Goal: Check status: Check status

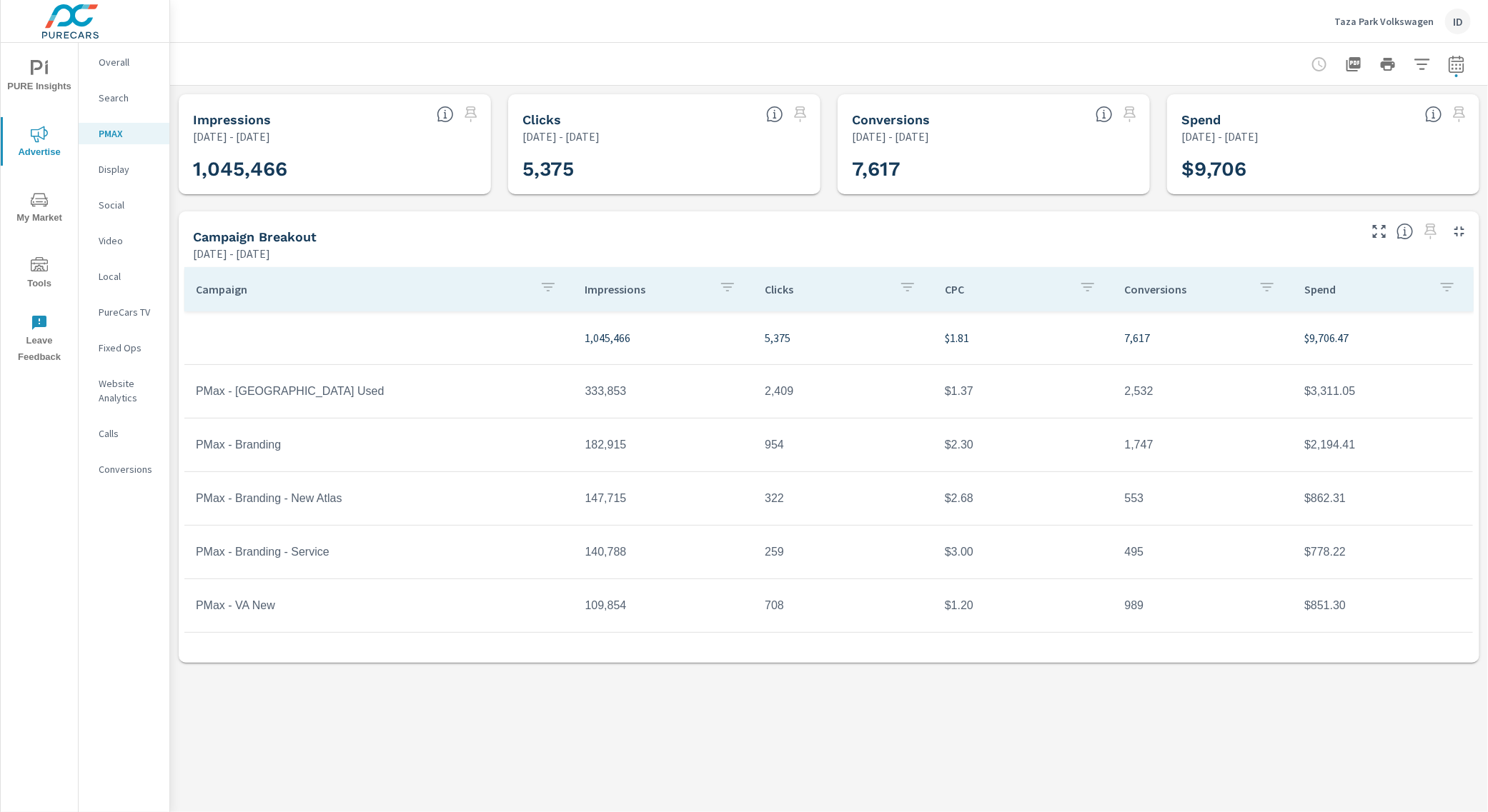
scroll to position [160, 0]
click at [1458, 58] on icon "button" at bounding box center [1455, 63] width 17 height 17
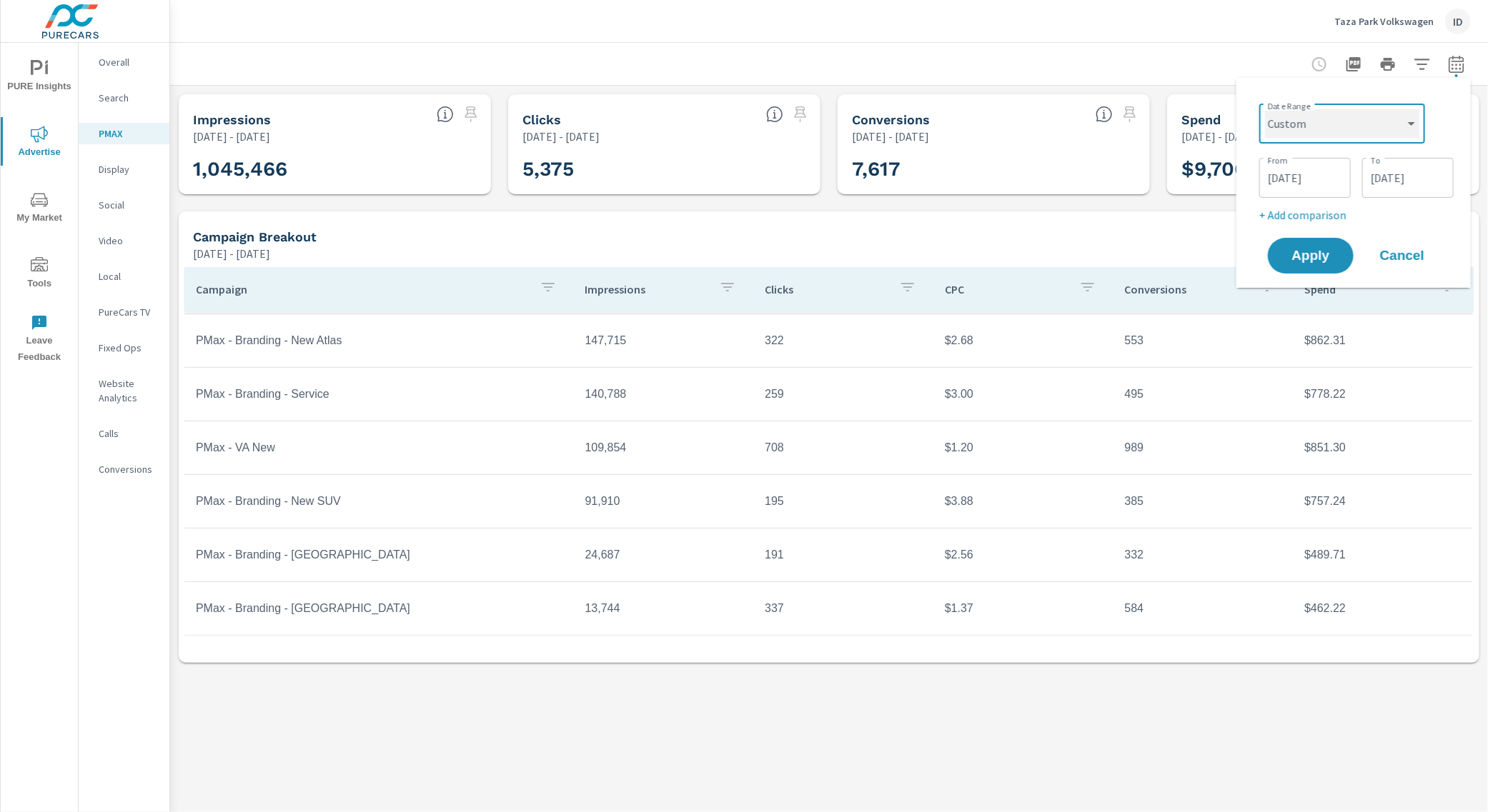
click at [1358, 123] on select "Custom [DATE] Last week Last 7 days Last 14 days Last 30 days Last 45 days Last…" at bounding box center [1342, 123] width 154 height 28
click at [1265, 109] on select "Custom [DATE] Last week Last 7 days Last 14 days Last 30 days Last 45 days Last…" at bounding box center [1342, 123] width 154 height 28
select select "Last month"
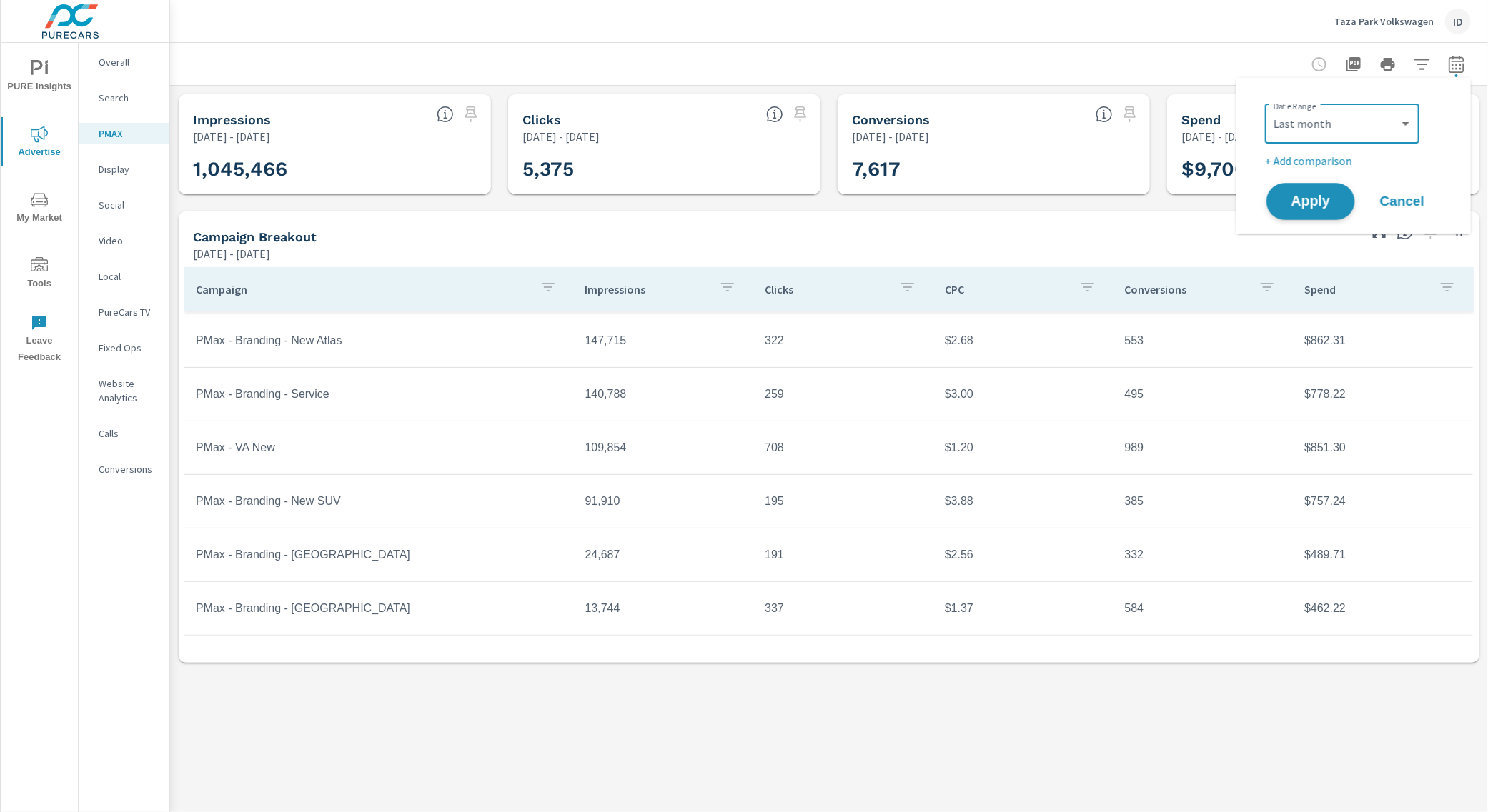
click at [1317, 211] on button "Apply" at bounding box center [1311, 201] width 88 height 37
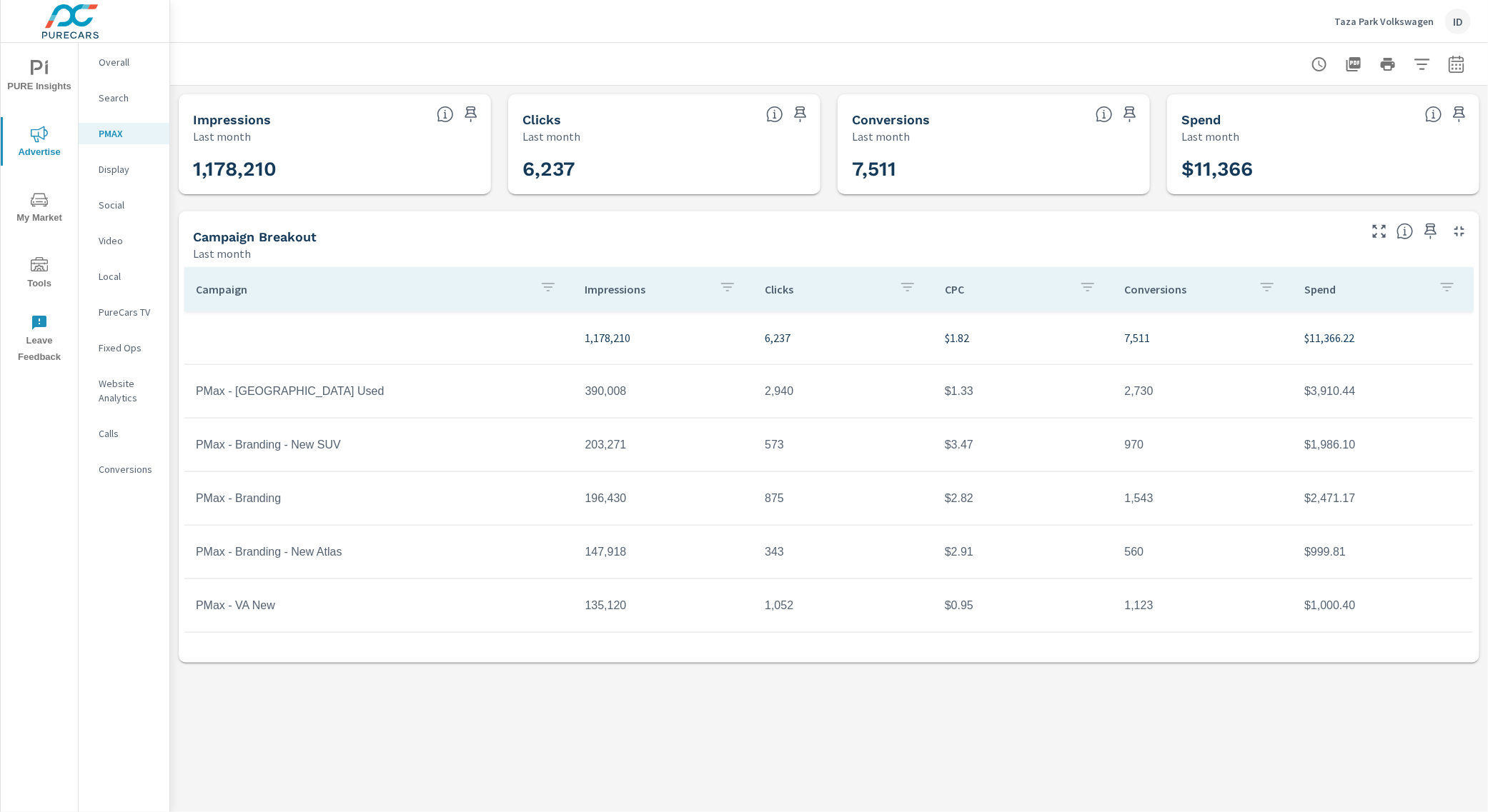
scroll to position [105, 0]
click at [1460, 68] on icon "button" at bounding box center [1455, 66] width 10 height 5
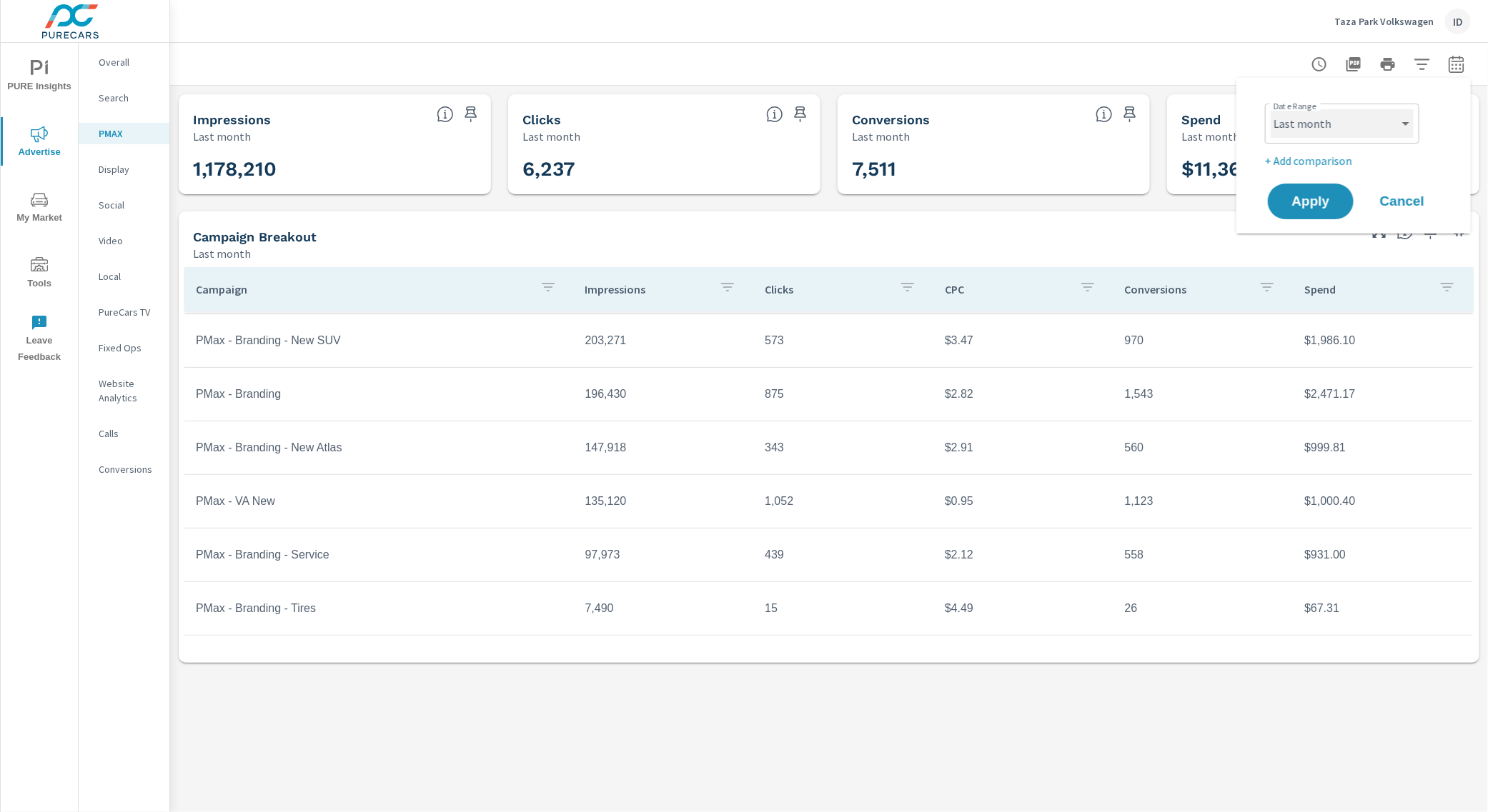
click at [1360, 123] on select "Custom [DATE] Last week Last 7 days Last 14 days Last 30 days Last 45 days Last…" at bounding box center [1342, 123] width 143 height 28
click at [1270, 109] on select "Custom [DATE] Last week Last 7 days Last 14 days Last 30 days Last 45 days Last…" at bounding box center [1342, 123] width 143 height 28
select select "custom"
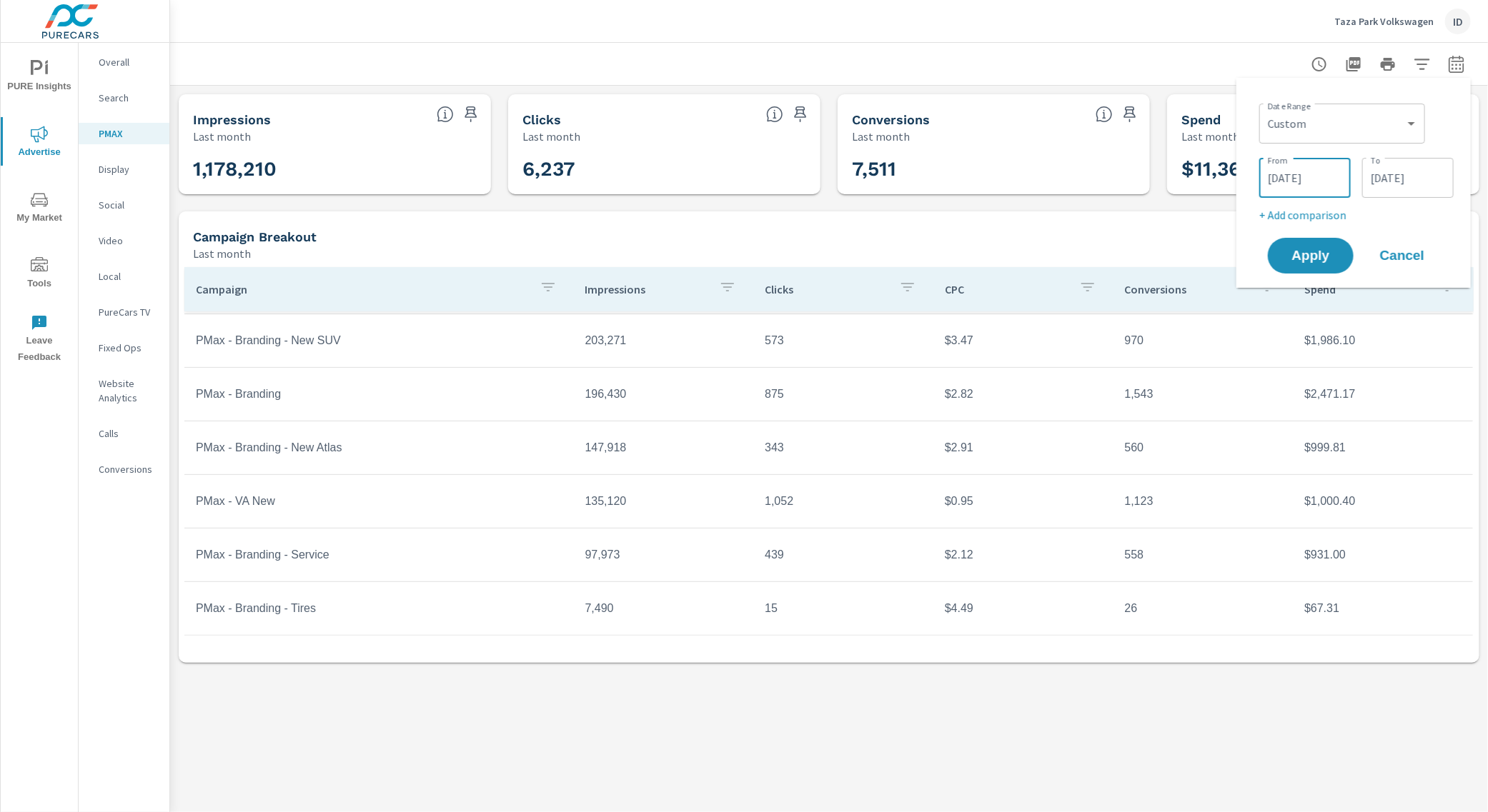
click at [1333, 174] on input "[DATE]" at bounding box center [1305, 178] width 80 height 28
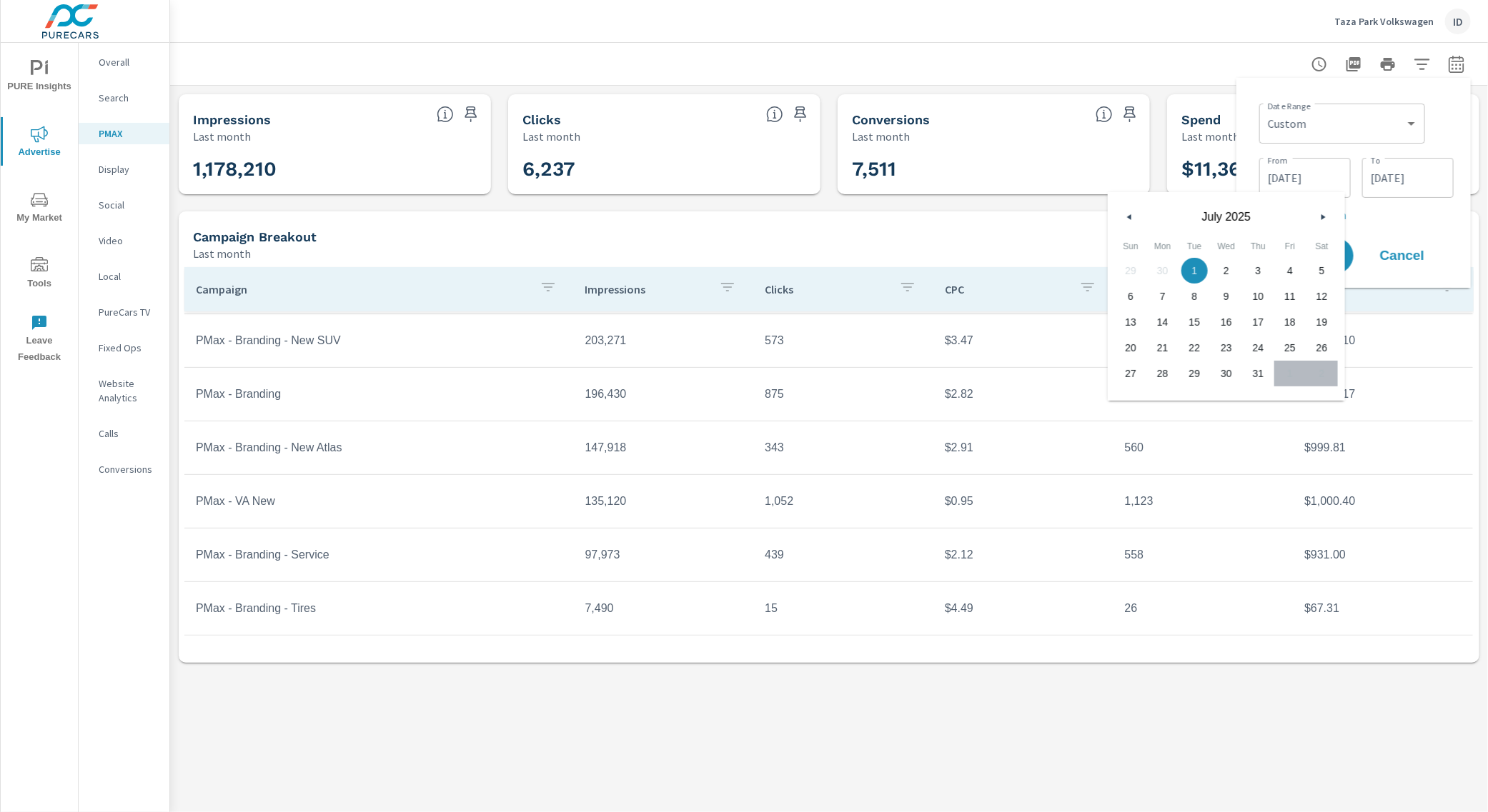
click at [1126, 212] on button "button" at bounding box center [1129, 217] width 17 height 17
click at [1127, 277] on span "1" at bounding box center [1131, 271] width 32 height 19
type input "[DATE]"
click at [1420, 184] on input "[DATE]" at bounding box center [1408, 178] width 80 height 28
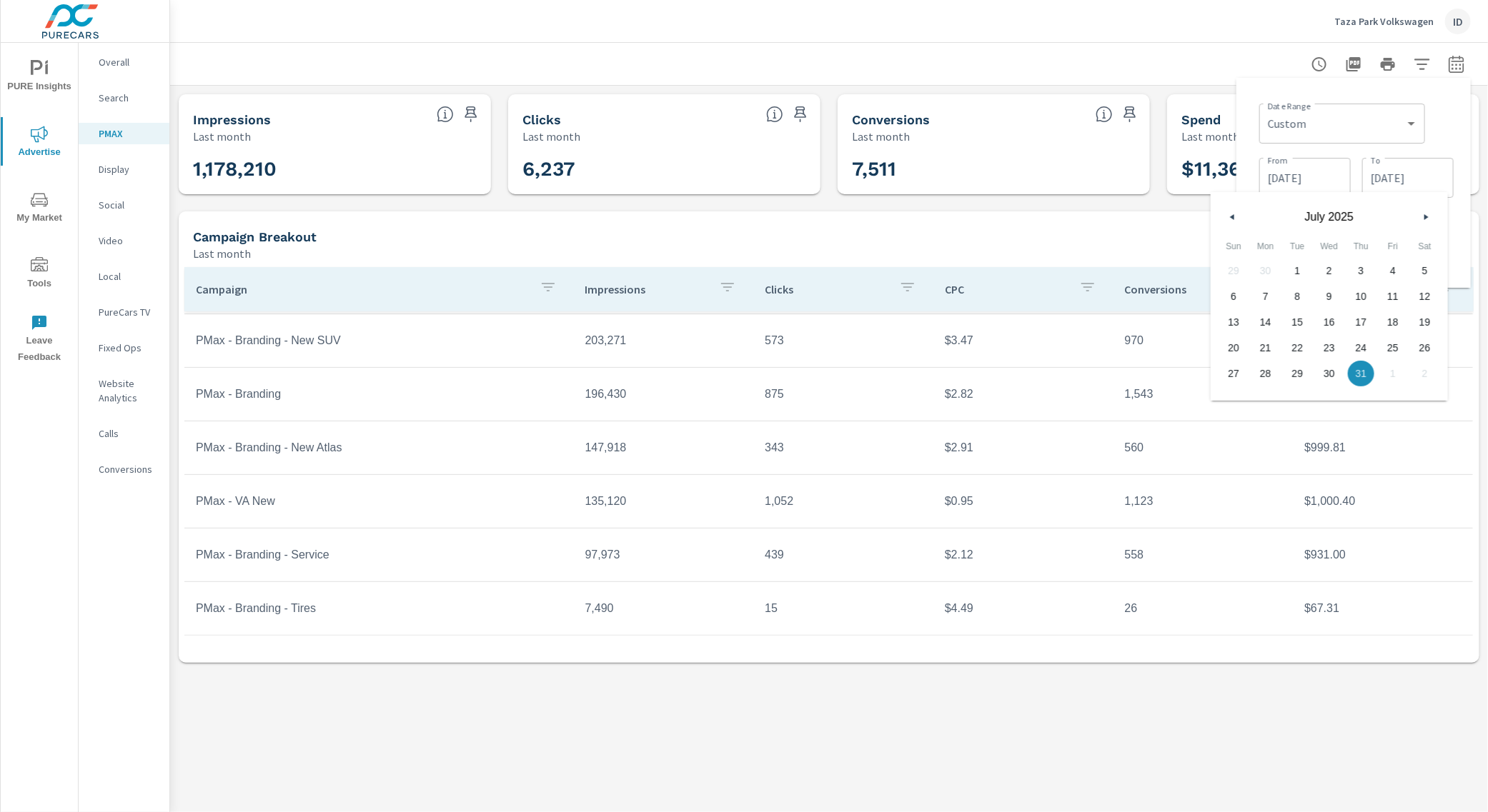
click at [1231, 212] on button "button" at bounding box center [1232, 217] width 17 height 17
click at [1268, 376] on span "30" at bounding box center [1266, 373] width 32 height 19
type input "[DATE]"
click at [1469, 245] on div "Date Range Custom [DATE] Last week Last 7 days Last 14 days Last 30 days Last 4…" at bounding box center [1354, 183] width 235 height 210
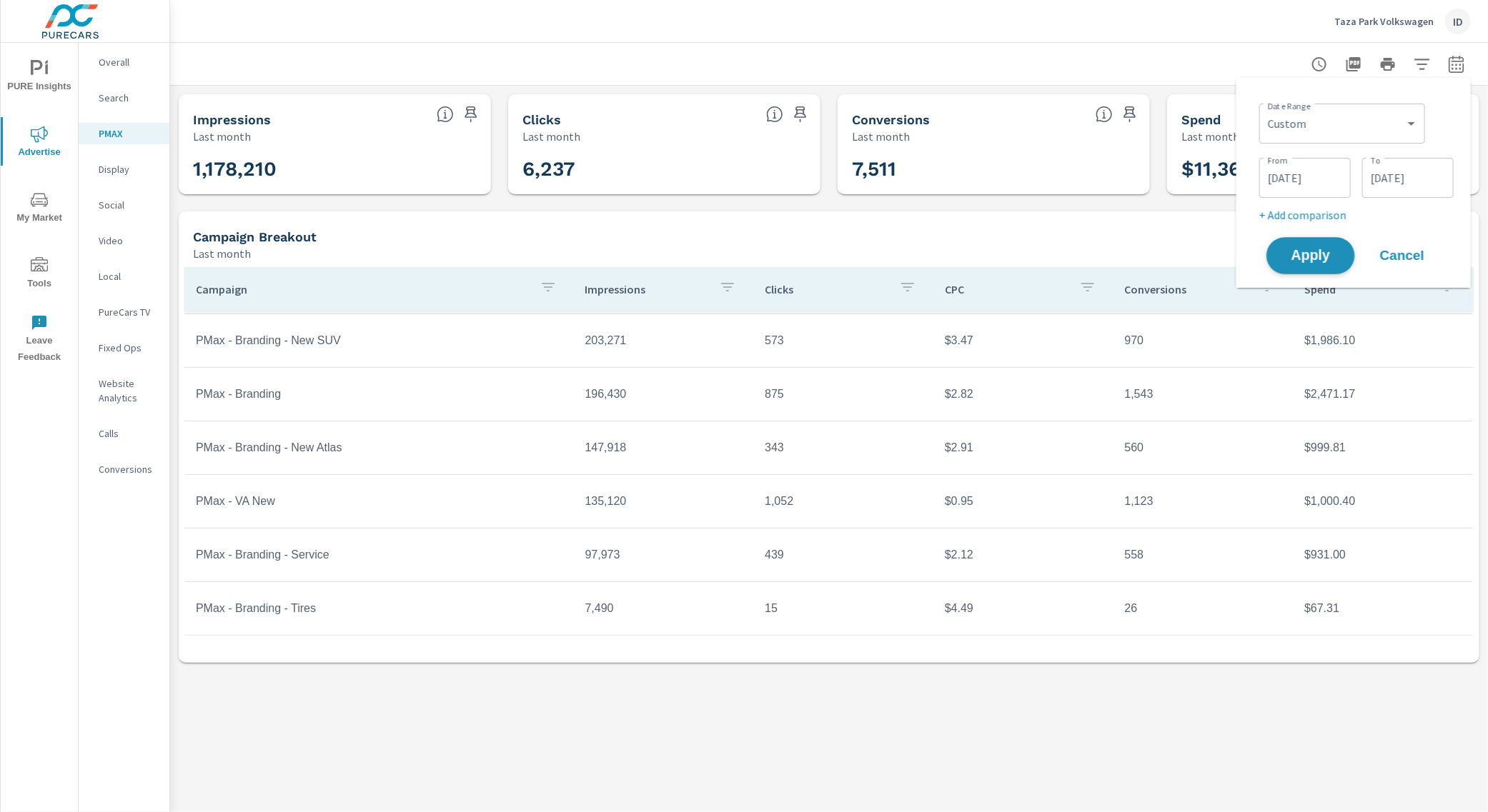
click at [1329, 257] on span "Apply" at bounding box center [1311, 256] width 58 height 13
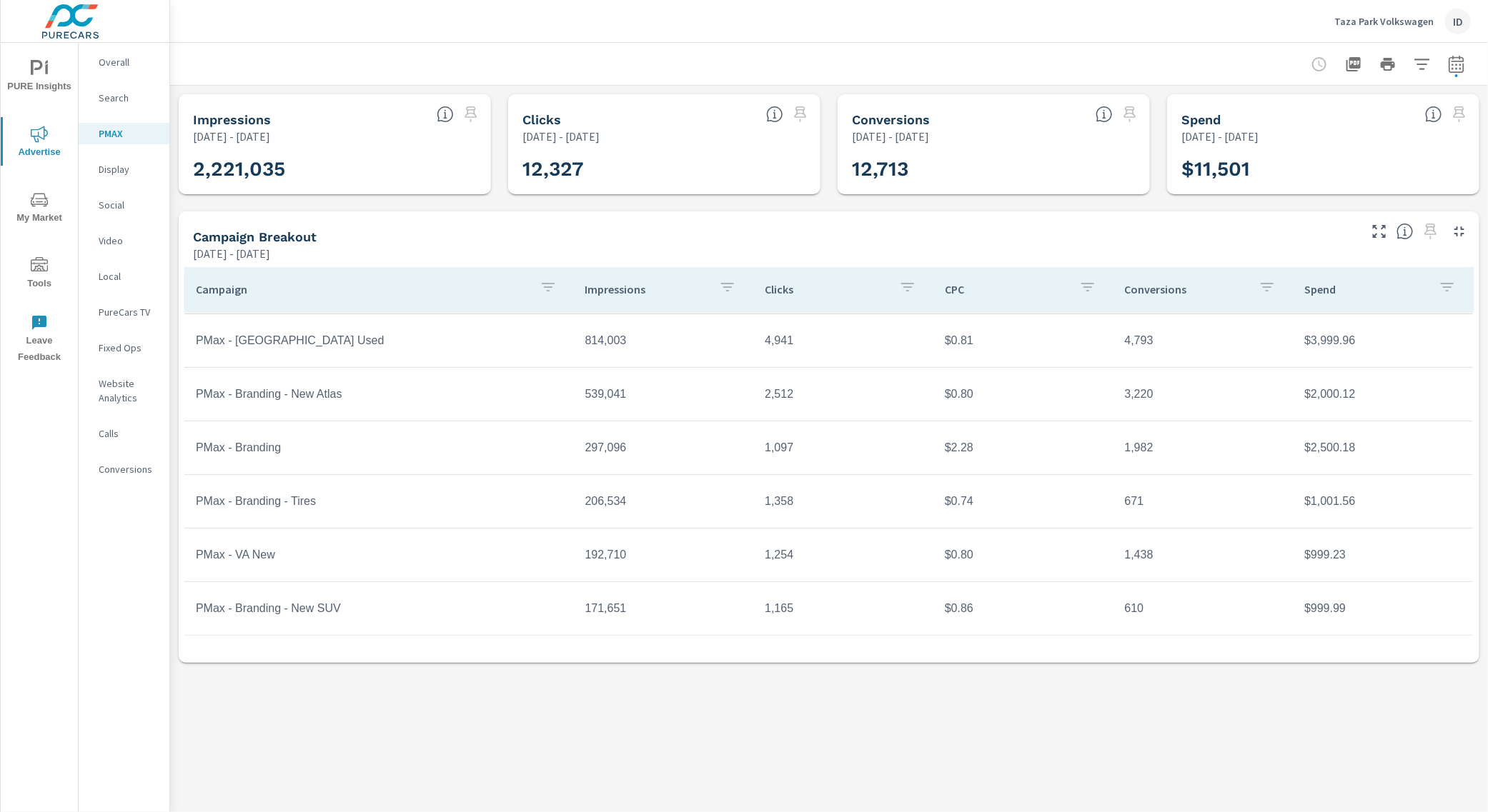
scroll to position [52, 0]
click at [1460, 70] on icon "button" at bounding box center [1455, 63] width 17 height 17
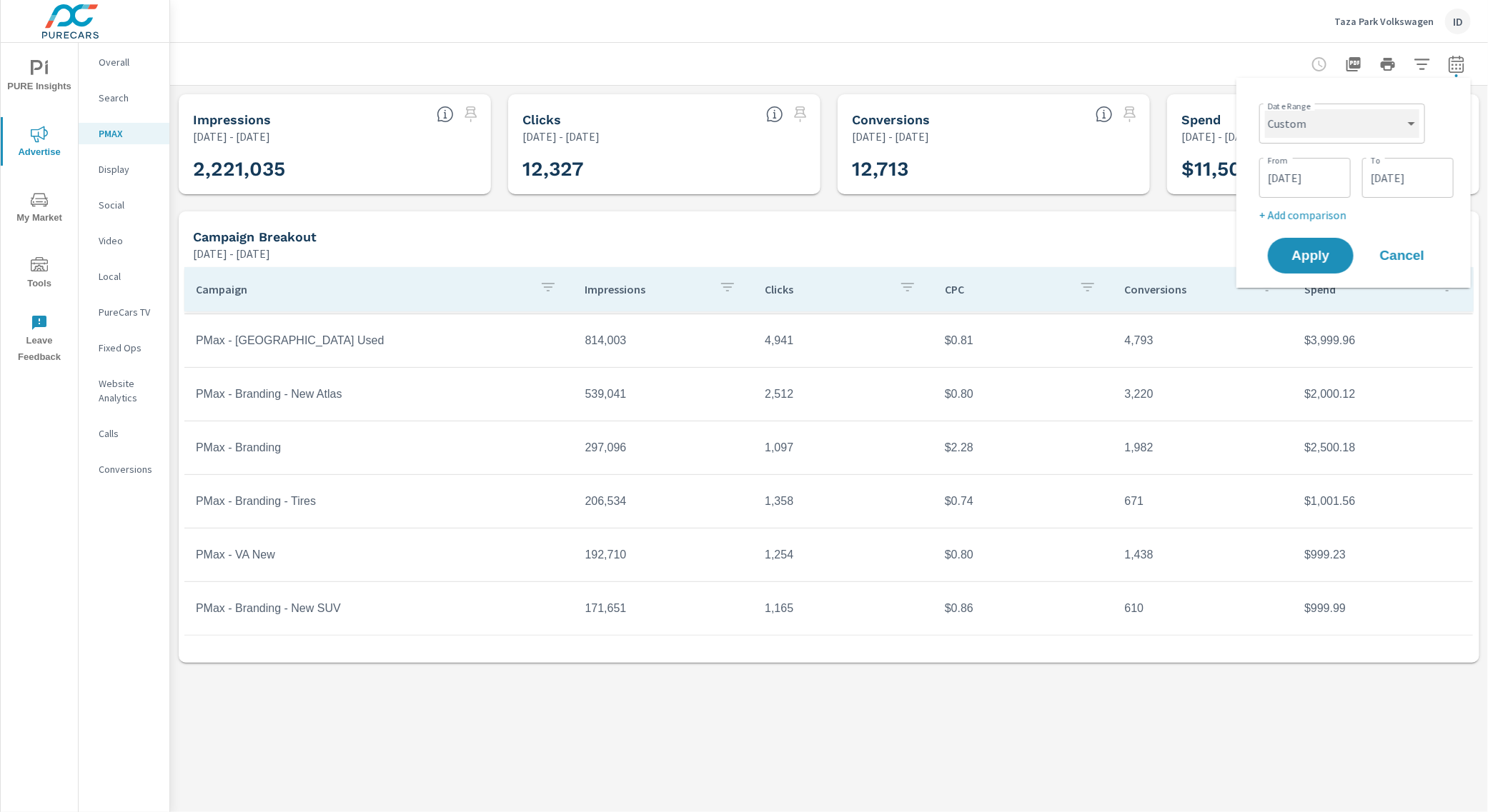
click at [1352, 127] on select "Custom [DATE] Last week Last 7 days Last 14 days Last 30 days Last 45 days Last…" at bounding box center [1342, 123] width 154 height 28
click at [1265, 109] on select "Custom [DATE] Last week Last 7 days Last 14 days Last 30 days Last 45 days Last…" at bounding box center [1342, 123] width 154 height 28
select select "Month to date"
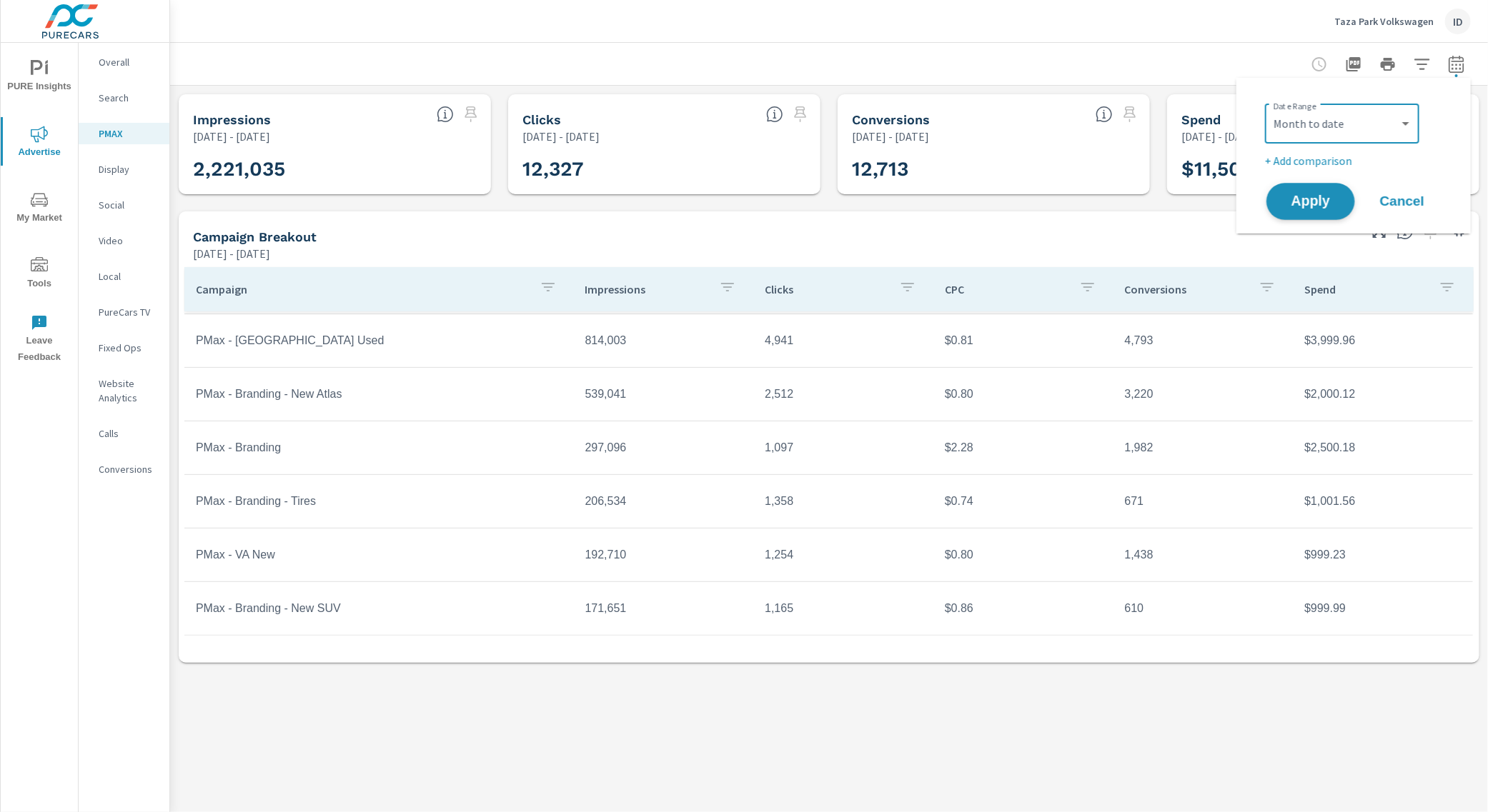
click at [1317, 200] on span "Apply" at bounding box center [1311, 201] width 58 height 13
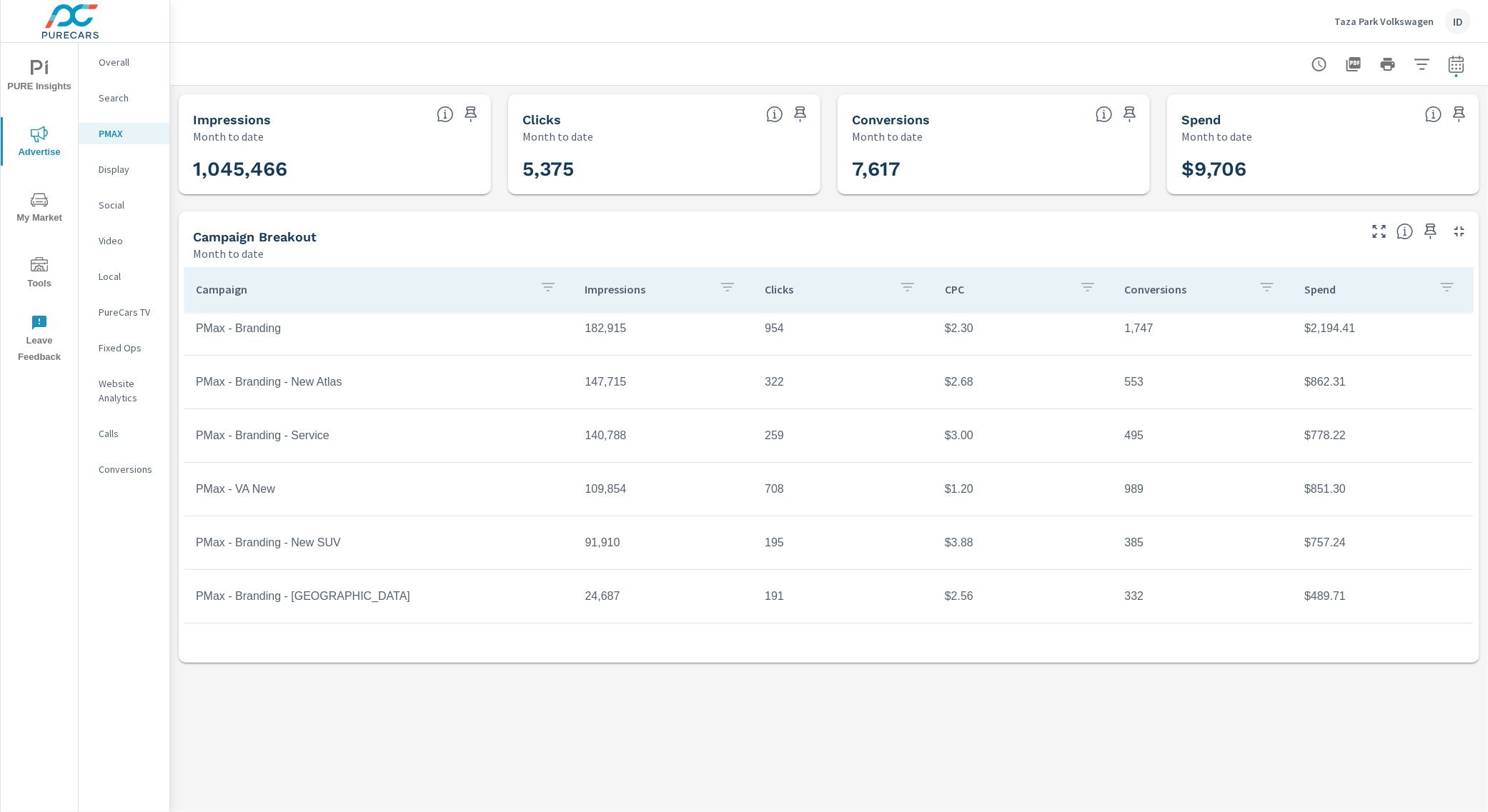
scroll to position [160, 0]
